Goal: Check status: Check status

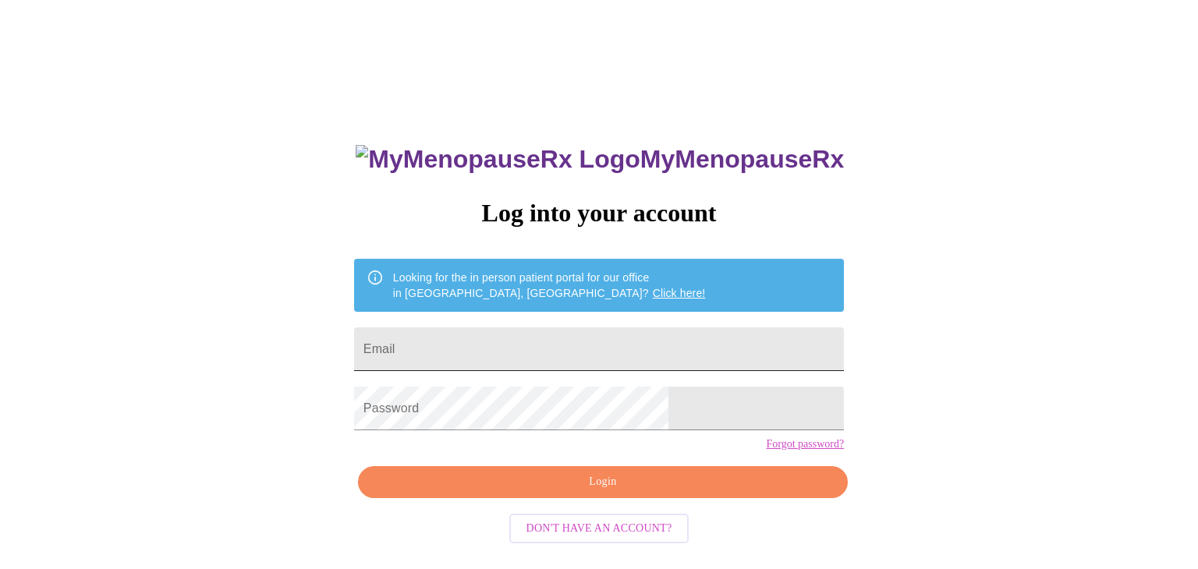
click at [527, 360] on input "Email" at bounding box center [599, 350] width 490 height 44
type input "[EMAIL_ADDRESS][DOMAIN_NAME]"
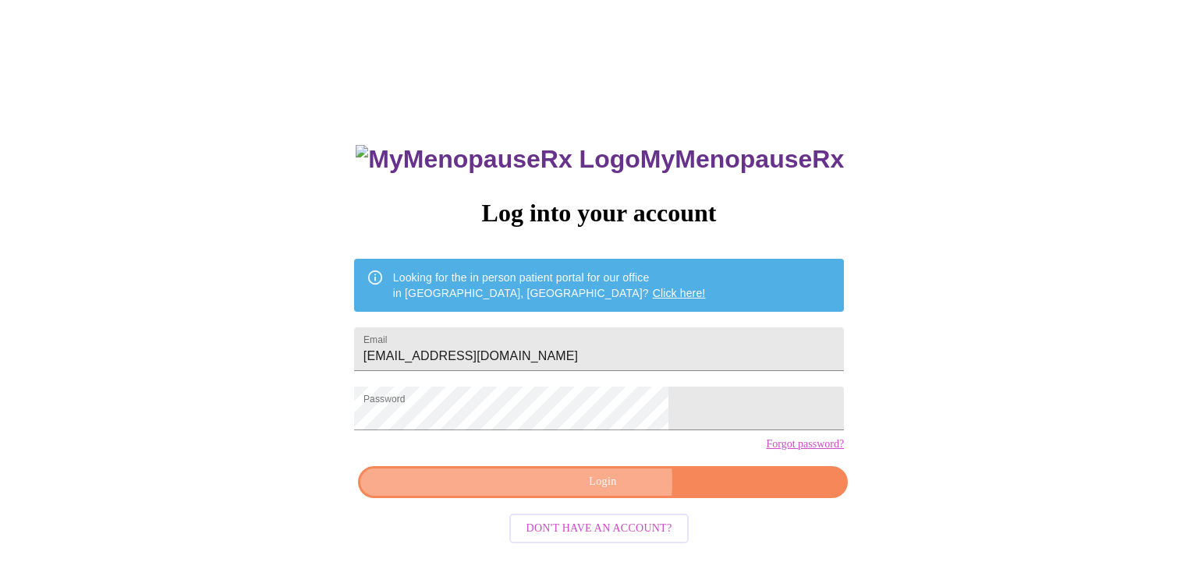
click at [586, 492] on span "Login" at bounding box center [603, 483] width 454 height 20
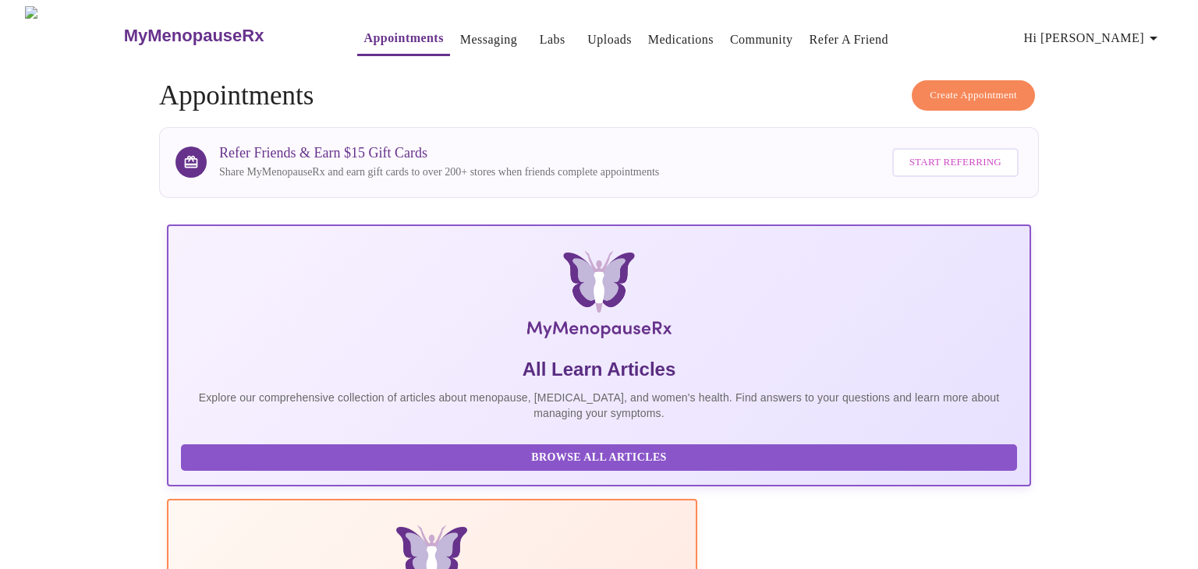
click at [540, 30] on link "Labs" at bounding box center [553, 40] width 26 height 22
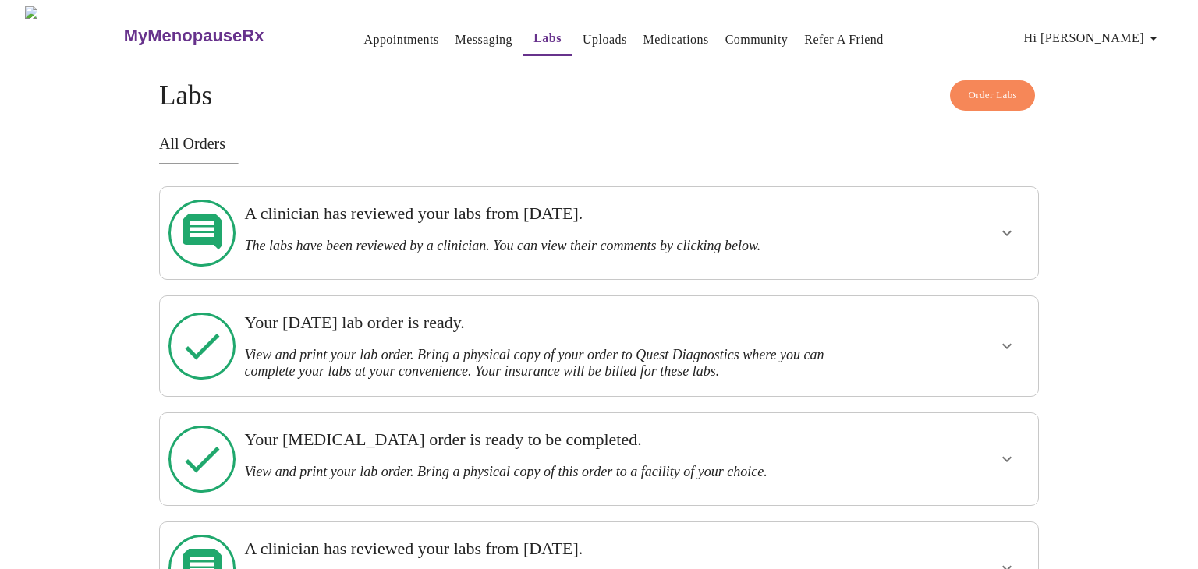
click at [999, 228] on icon "show more" at bounding box center [1007, 233] width 19 height 19
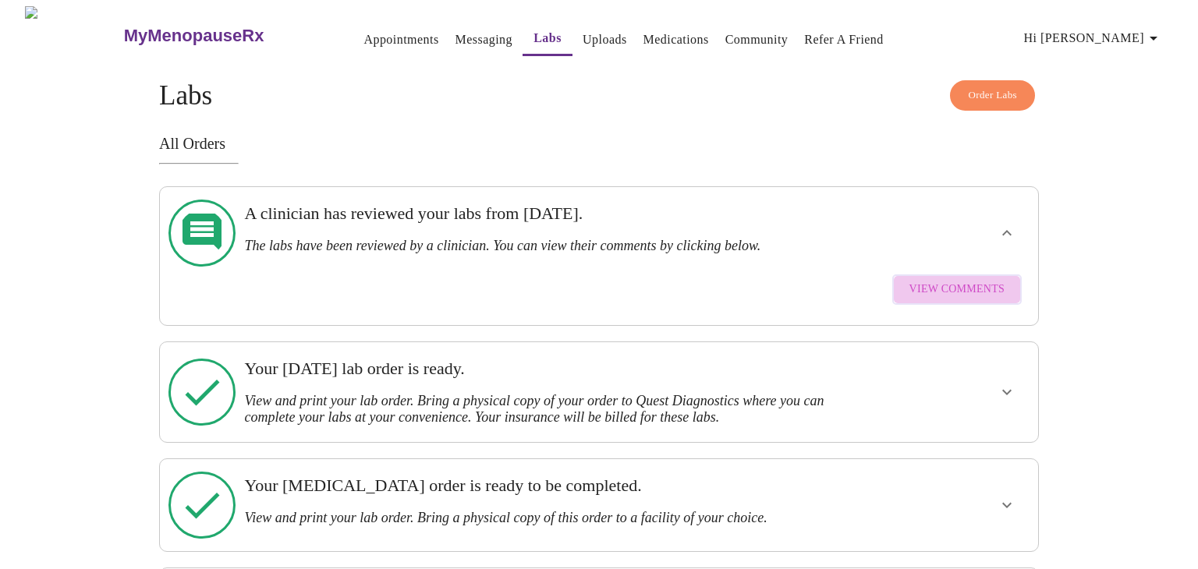
click at [972, 280] on span "View Comments" at bounding box center [957, 290] width 95 height 20
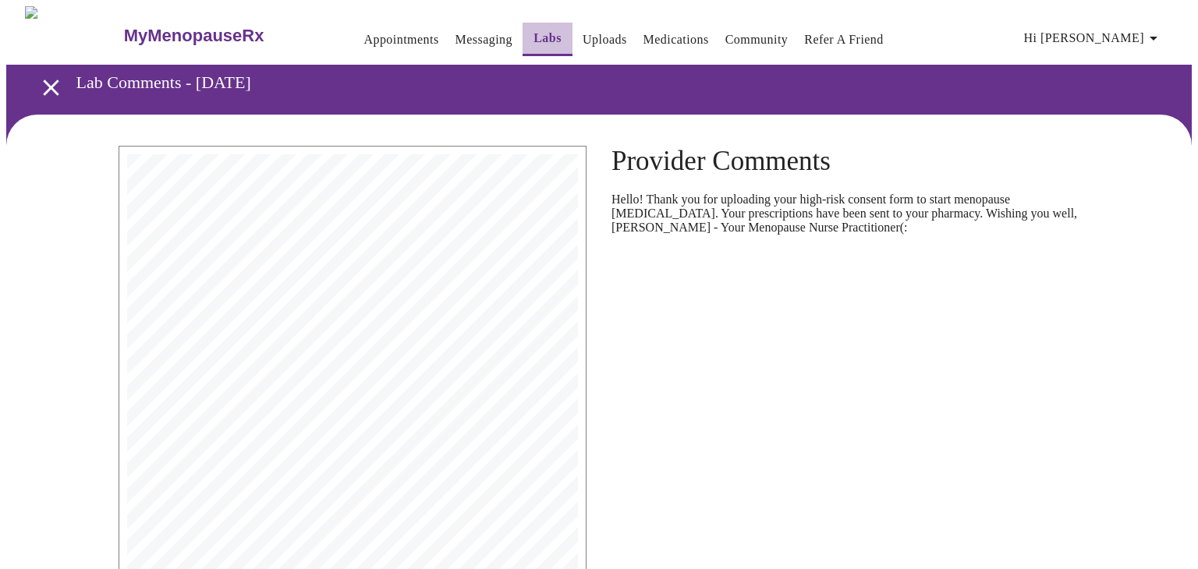
click at [534, 31] on link "Labs" at bounding box center [548, 38] width 28 height 22
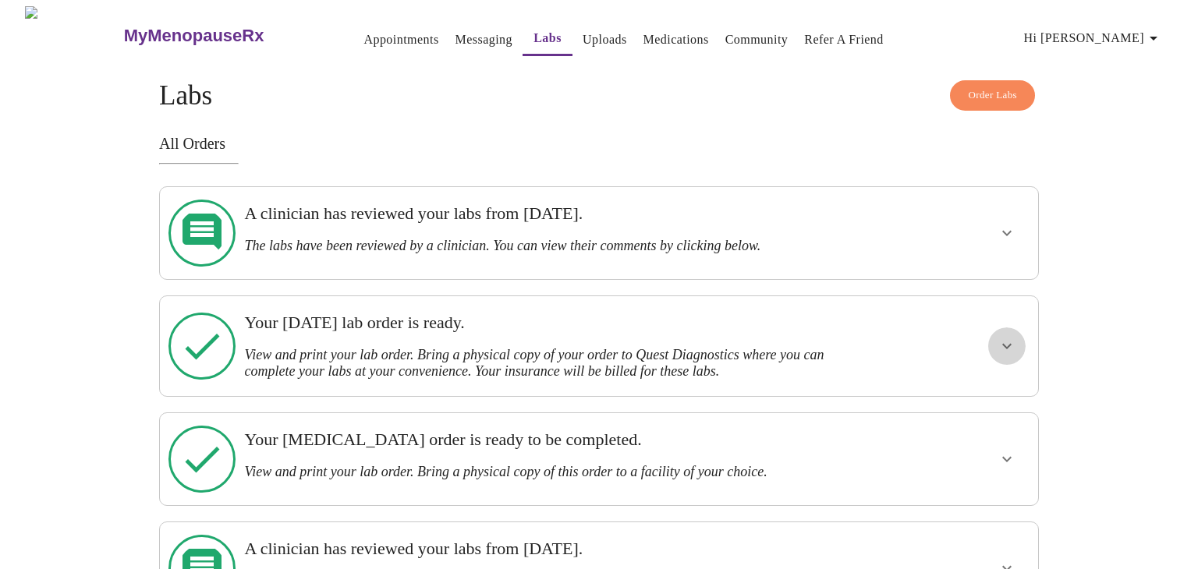
click at [1010, 337] on icon "show more" at bounding box center [1007, 346] width 19 height 19
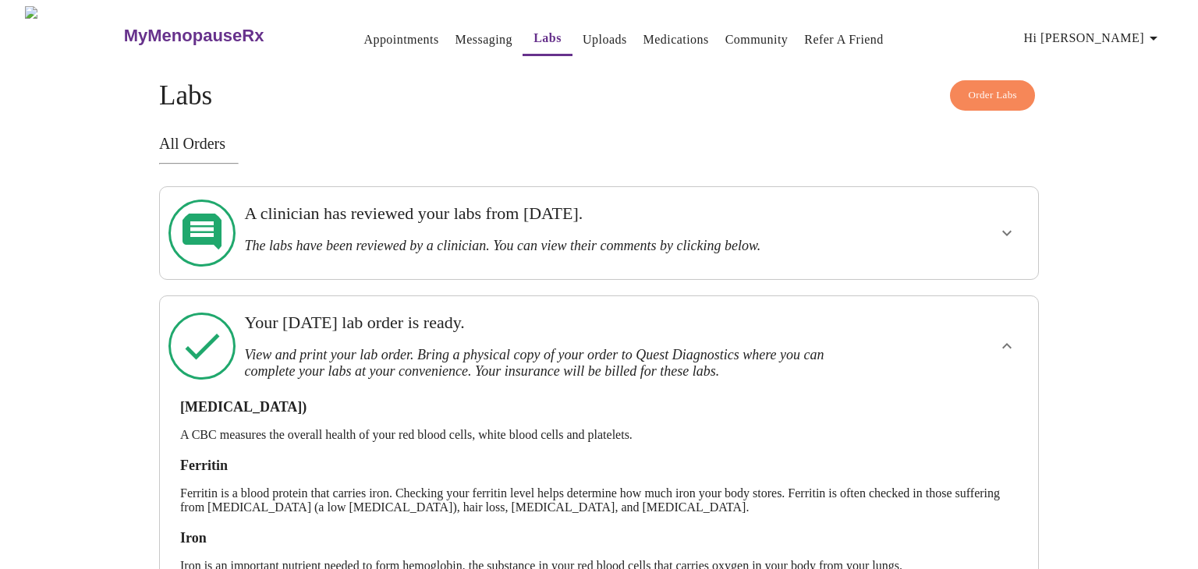
click at [463, 37] on link "Messaging" at bounding box center [484, 40] width 57 height 22
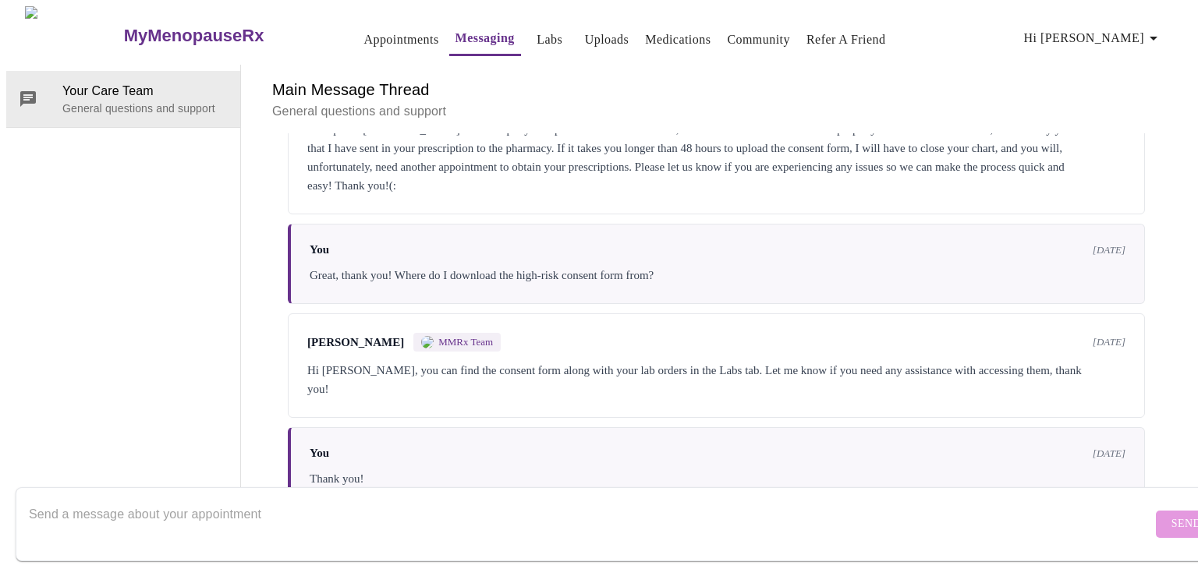
click at [374, 32] on link "Appointments" at bounding box center [401, 40] width 75 height 22
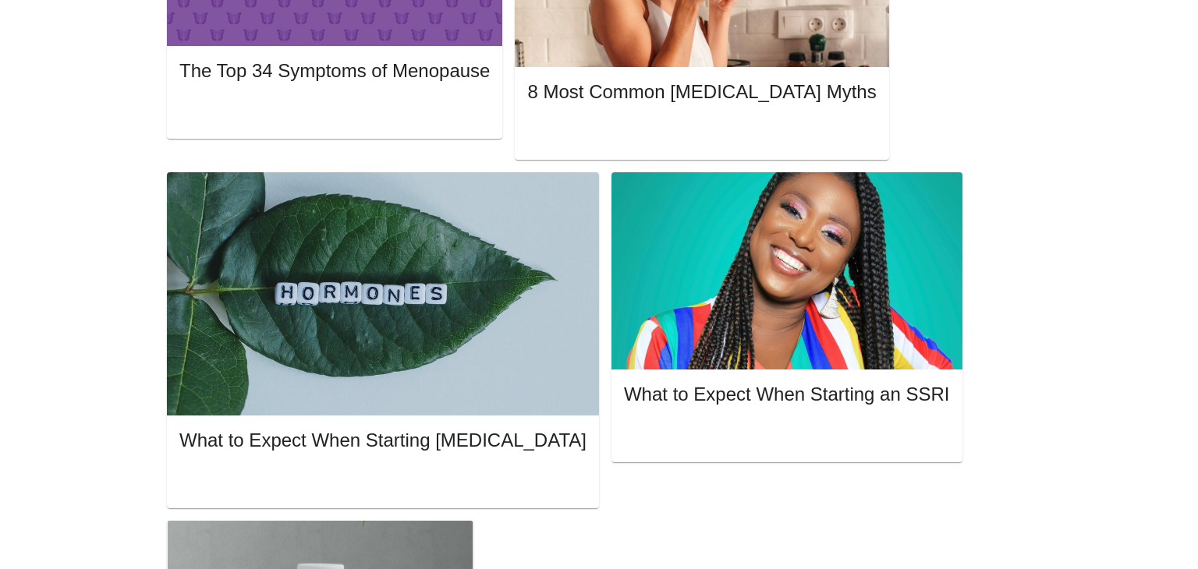
scroll to position [905, 0]
